Goal: Complete application form: Complete application form

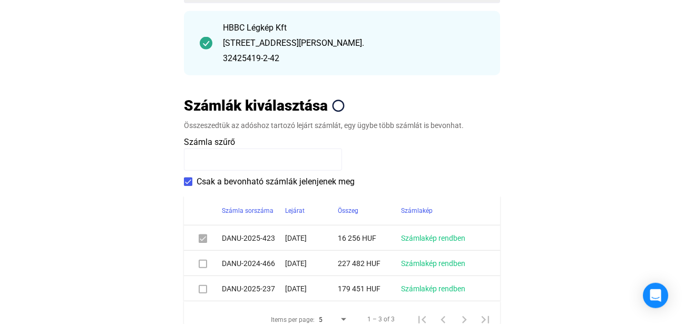
scroll to position [161, 0]
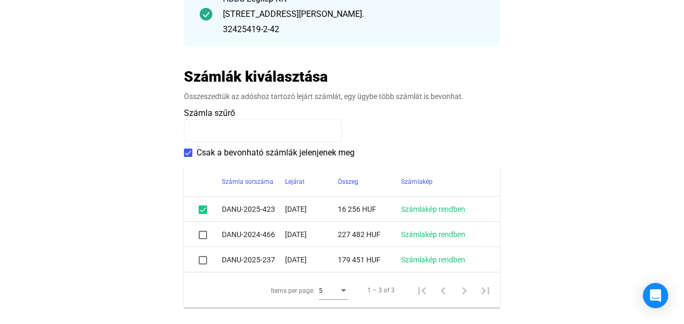
click at [203, 236] on span at bounding box center [203, 235] width 8 height 8
click at [201, 262] on span at bounding box center [203, 260] width 8 height 8
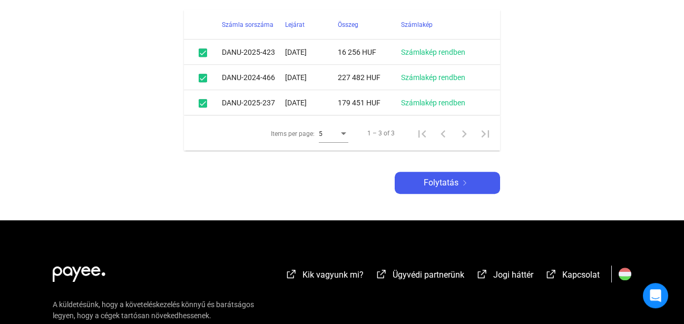
scroll to position [322, 0]
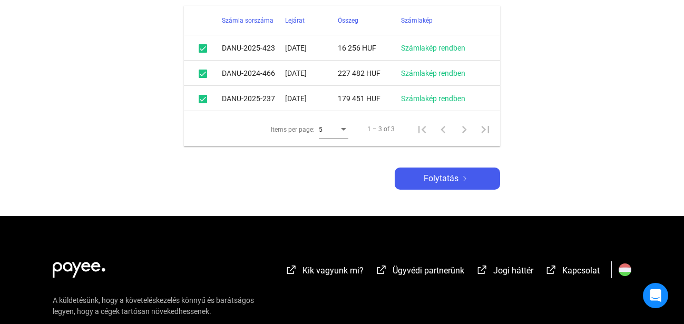
click at [442, 175] on span "Folytatás" at bounding box center [441, 178] width 35 height 13
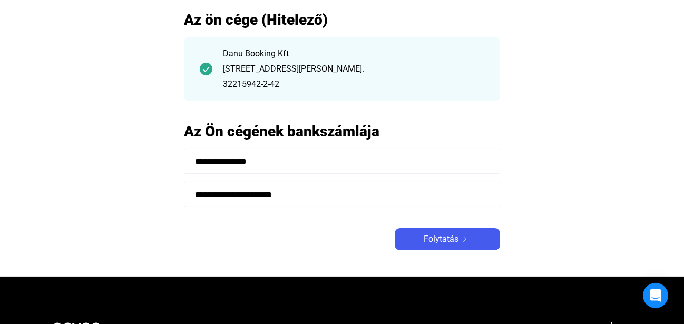
scroll to position [107, 0]
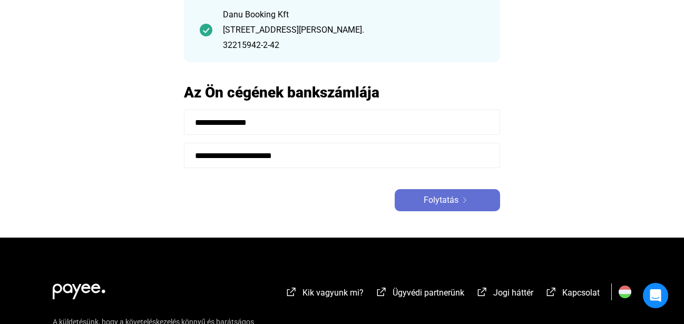
click at [451, 196] on span "Folytatás" at bounding box center [441, 200] width 35 height 13
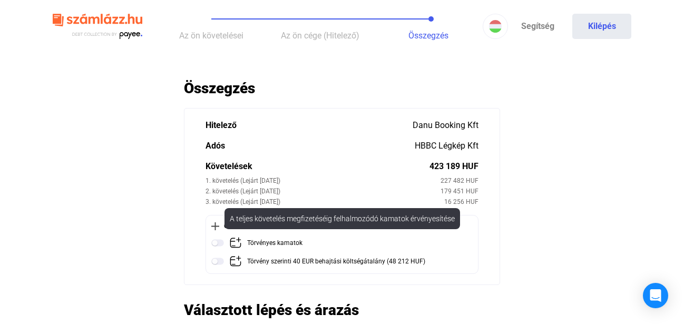
click at [219, 244] on img at bounding box center [217, 243] width 13 height 13
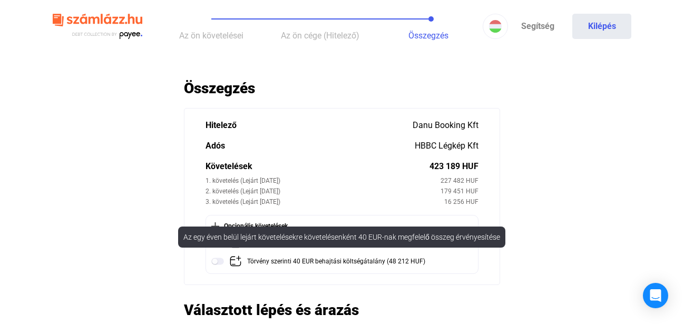
click at [219, 262] on img at bounding box center [217, 261] width 13 height 13
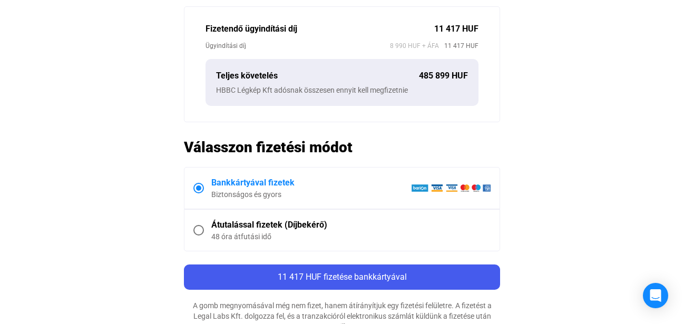
scroll to position [430, 0]
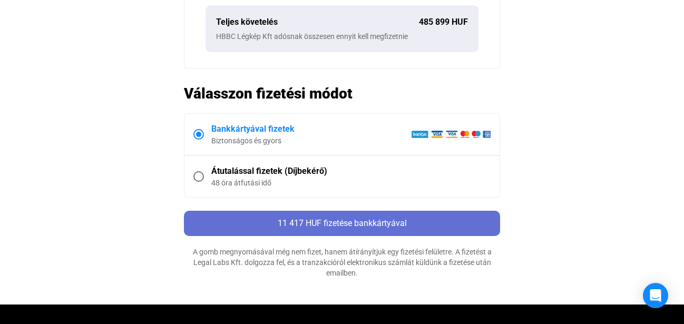
click at [299, 223] on span "11 417 HUF fizetése bankkártyával" at bounding box center [342, 223] width 129 height 10
